Goal: Transaction & Acquisition: Purchase product/service

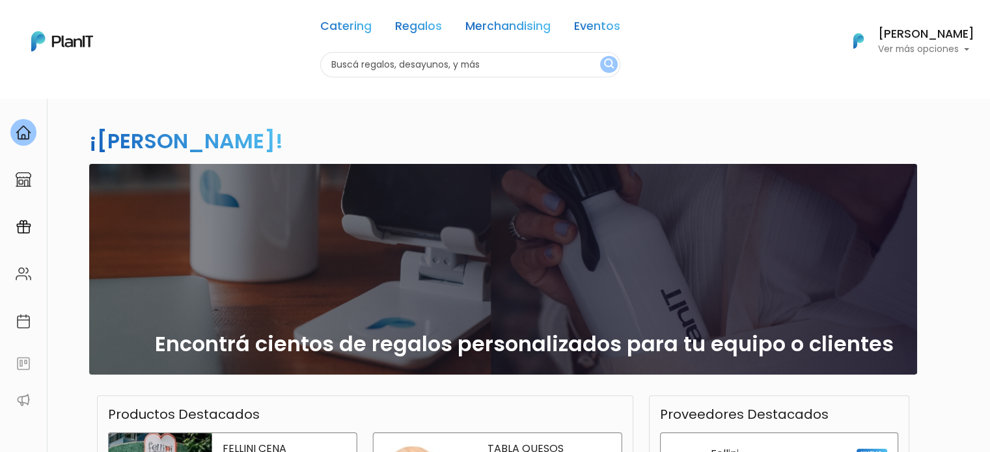
click at [396, 59] on input "text" at bounding box center [470, 64] width 300 height 25
type input "tabla de quesos"
click at [600, 56] on button "submit" at bounding box center [609, 64] width 18 height 17
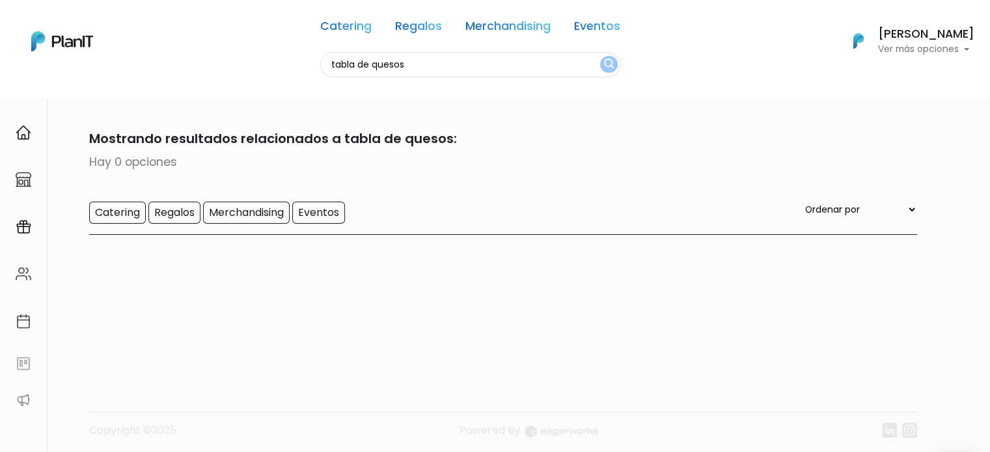
click at [409, 63] on input "tabla de quesos" at bounding box center [470, 64] width 300 height 25
type input "tabla"
click at [600, 56] on button "submit" at bounding box center [609, 64] width 18 height 17
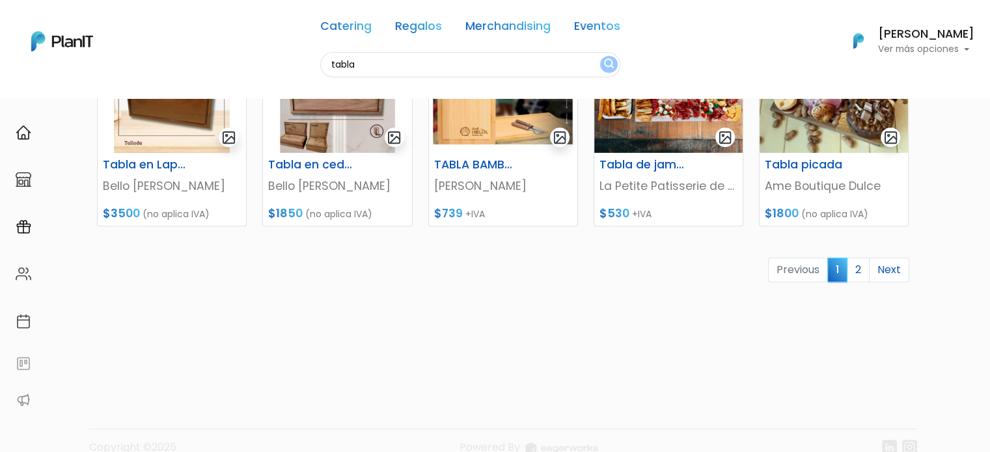
scroll to position [654, 0]
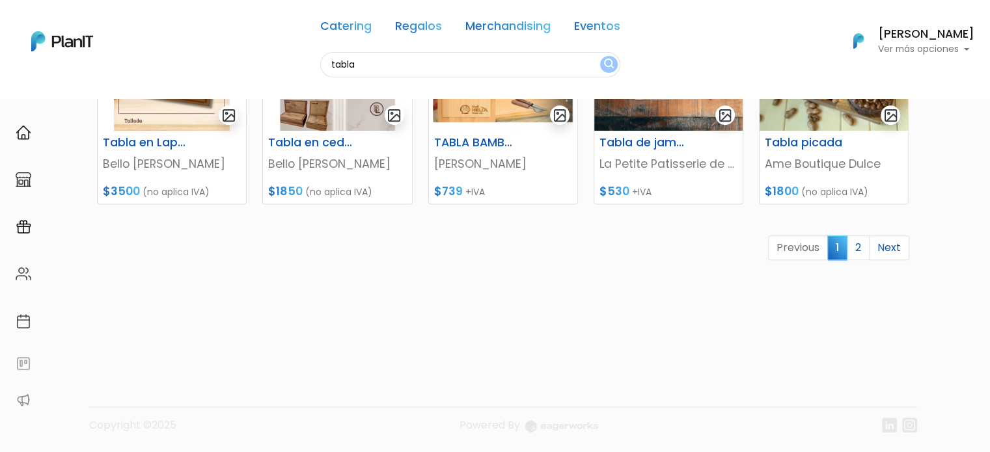
click at [856, 252] on link "2" at bounding box center [857, 248] width 23 height 25
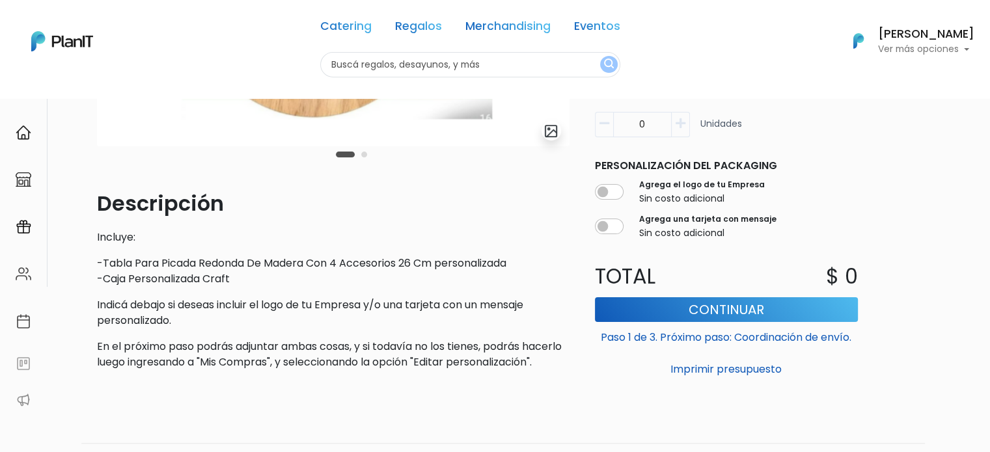
scroll to position [347, 0]
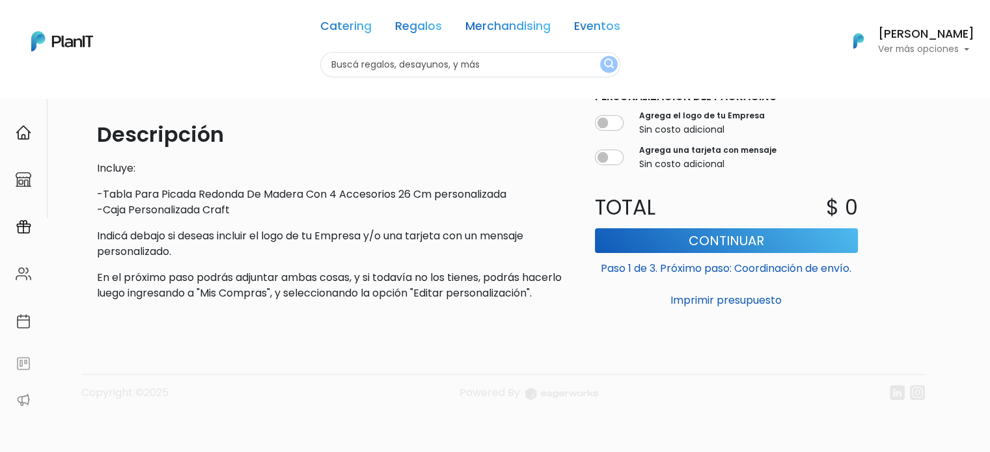
click at [265, 318] on footer "Copyright ©2025 Powered By" at bounding box center [495, 366] width 859 height 109
click at [181, 187] on p "-Tabla Para Picada Redonda De Madera Con 4 Accesorios 26 Cm personalizada -Caja…" at bounding box center [333, 202] width 472 height 31
click at [290, 187] on p "-Tabla Para Picada Redonda De Madera Con 4 Accesorios 26 Cm personalizada -Caja…" at bounding box center [333, 202] width 472 height 31
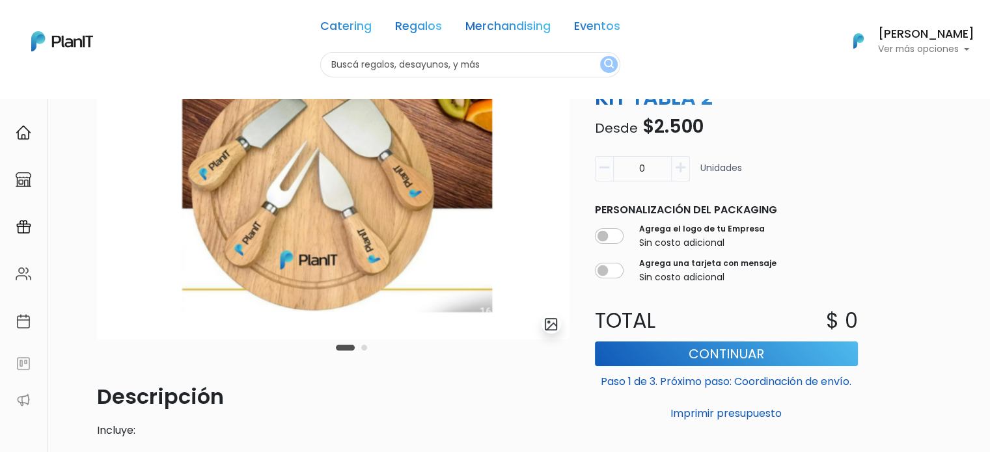
scroll to position [0, 0]
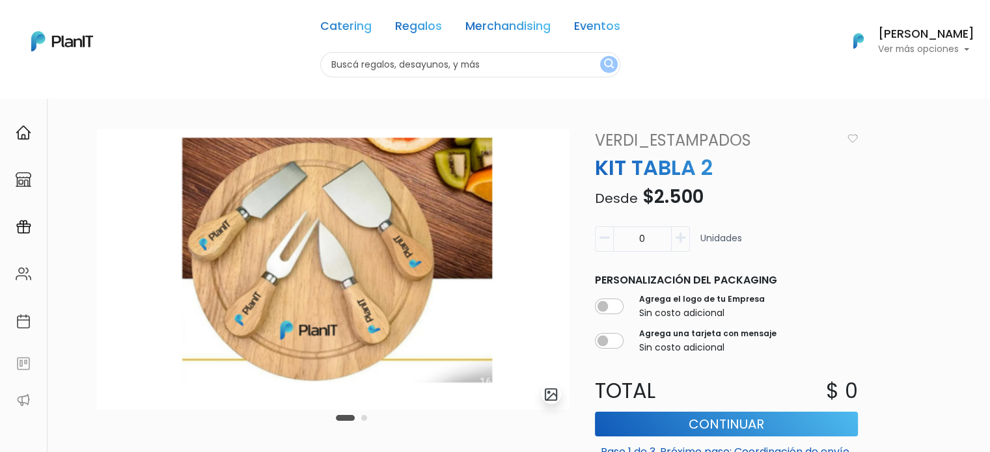
click at [364, 416] on button "Carousel Page 2" at bounding box center [364, 418] width 6 height 6
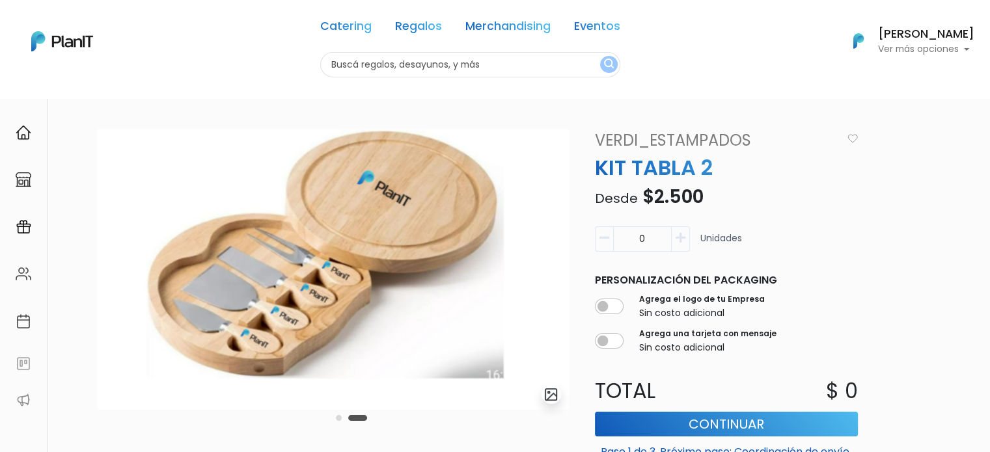
click at [494, 81] on nav "Catering Regalos Merchandising Eventos Catering Regalos Merchandising Eventos C…" at bounding box center [495, 49] width 990 height 98
click at [487, 66] on input "text" at bounding box center [470, 64] width 300 height 25
type input "tabla"
click at [600, 56] on button "submit" at bounding box center [609, 64] width 18 height 17
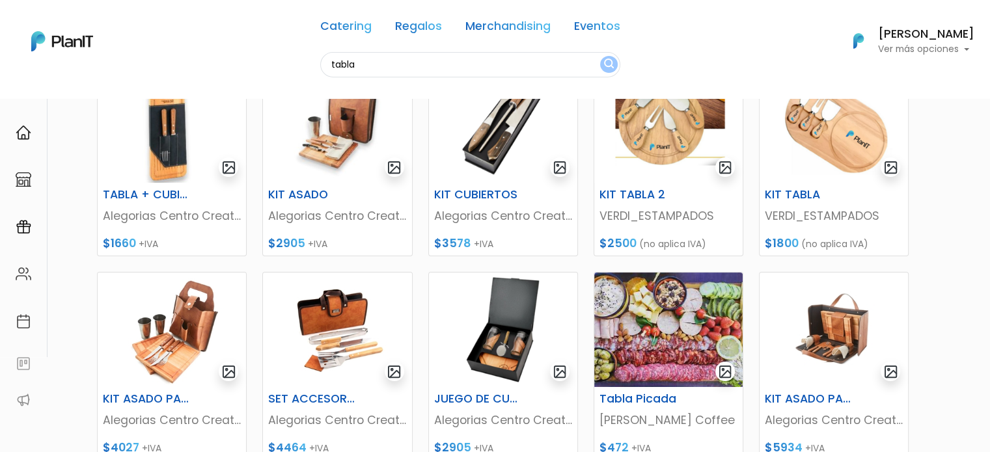
scroll to position [195, 0]
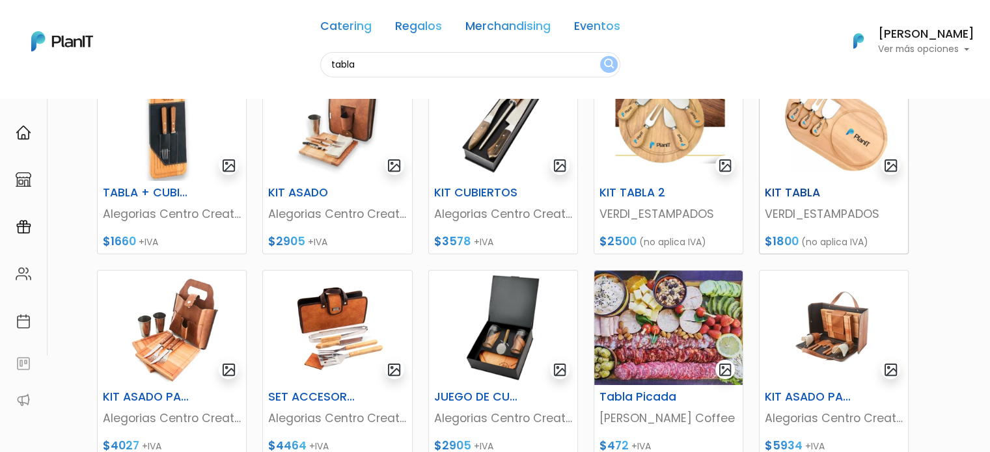
click at [791, 191] on h6 "KIT TABLA" at bounding box center [808, 193] width 103 height 14
